Goal: Navigation & Orientation: Find specific page/section

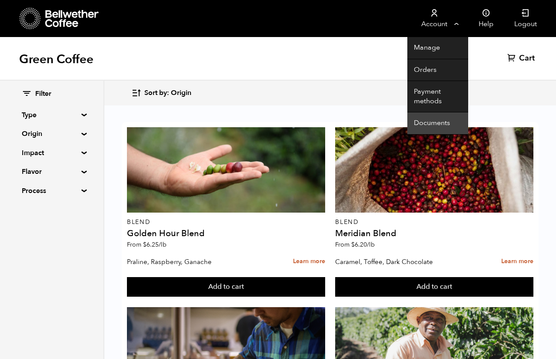
click at [431, 114] on link "Documents" at bounding box center [438, 123] width 61 height 22
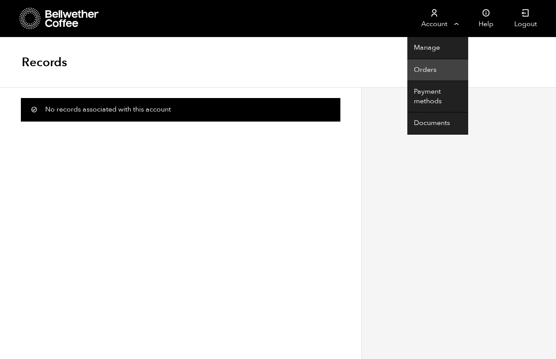
click at [431, 65] on link "Orders" at bounding box center [438, 70] width 61 height 22
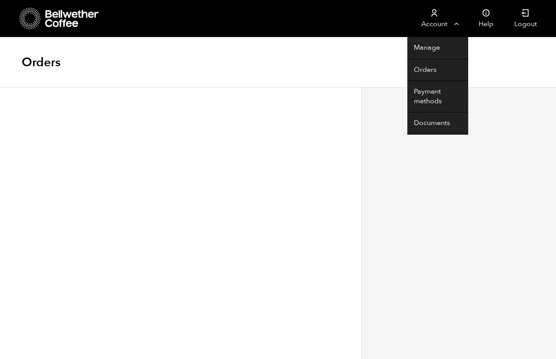
click at [443, 24] on link "Account" at bounding box center [435, 18] width 54 height 37
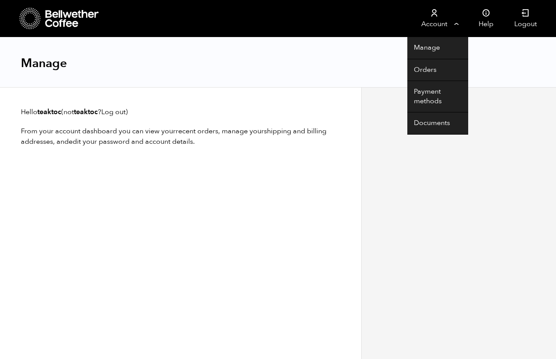
click at [441, 21] on link "Account" at bounding box center [435, 18] width 54 height 37
click at [437, 28] on link "Account" at bounding box center [435, 18] width 54 height 37
click at [439, 46] on link "Manage" at bounding box center [438, 48] width 61 height 22
click at [428, 50] on link "Manage" at bounding box center [438, 48] width 61 height 22
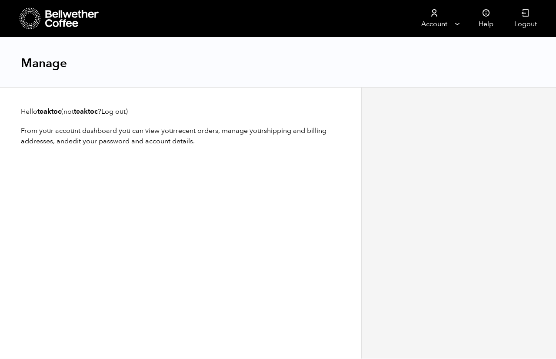
scroll to position [0, 0]
click at [53, 18] on icon at bounding box center [72, 18] width 54 height 17
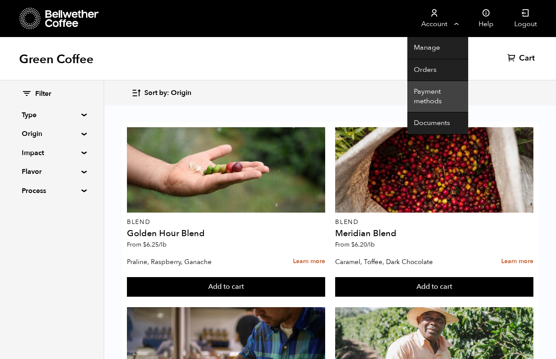
click at [434, 103] on link "Payment methods" at bounding box center [438, 96] width 61 height 31
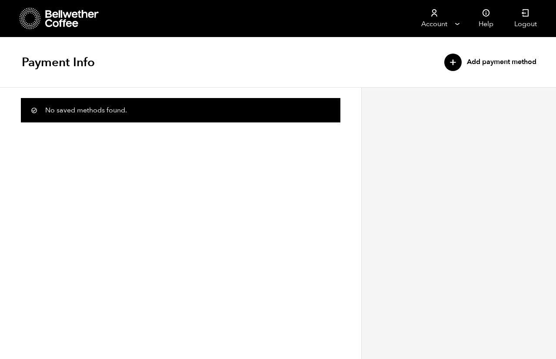
click at [72, 16] on icon at bounding box center [72, 18] width 54 height 17
